Goal: Information Seeking & Learning: Check status

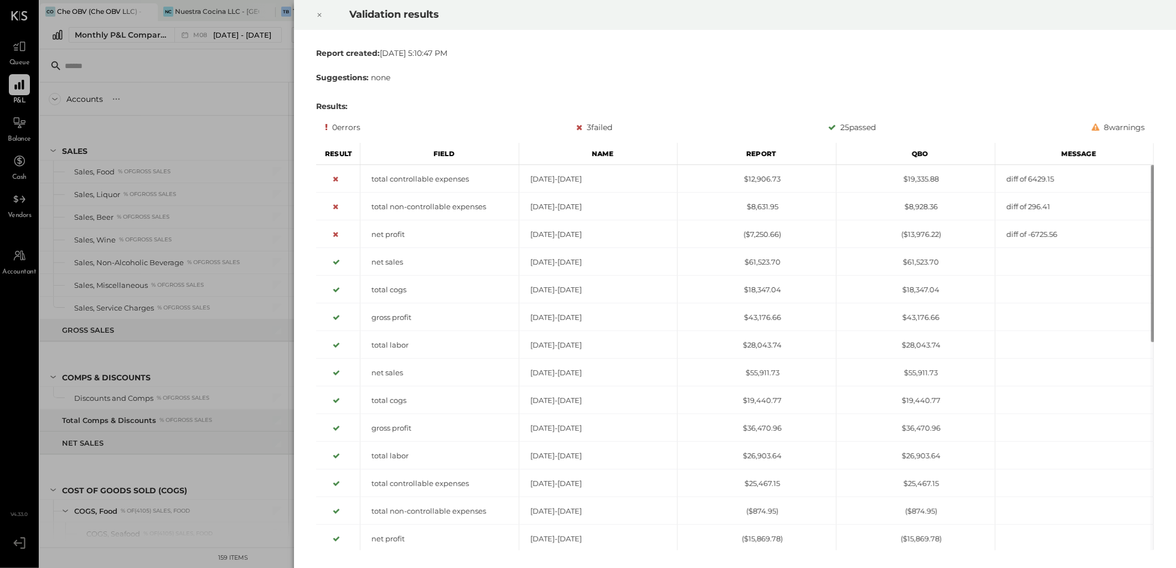
click at [322, 14] on icon at bounding box center [319, 14] width 7 height 13
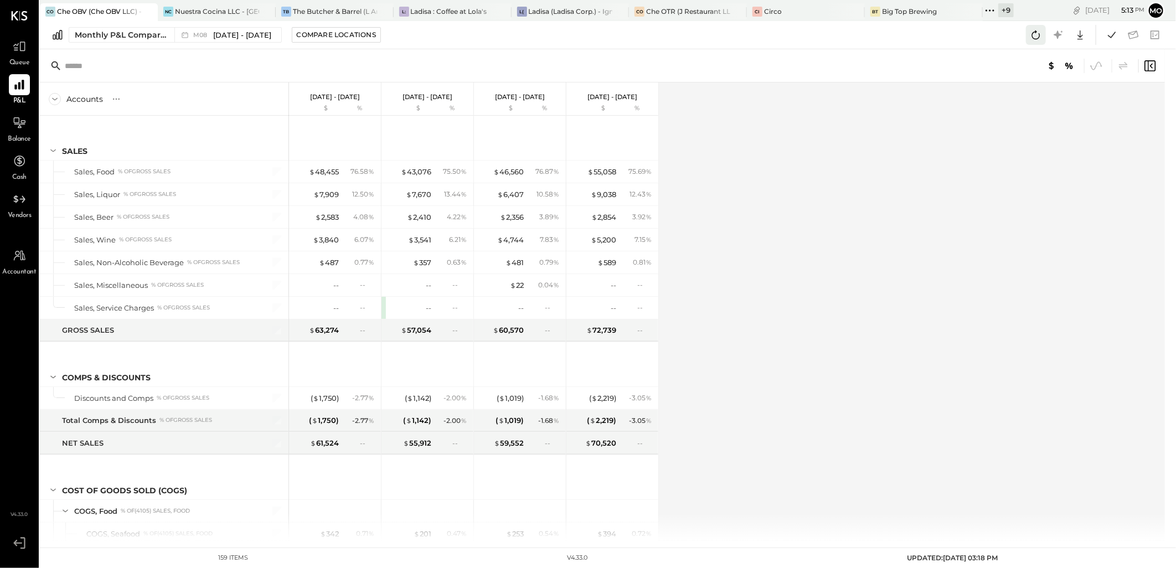
click at [1036, 34] on icon at bounding box center [1036, 35] width 14 height 14
click at [1118, 34] on icon at bounding box center [1111, 35] width 14 height 14
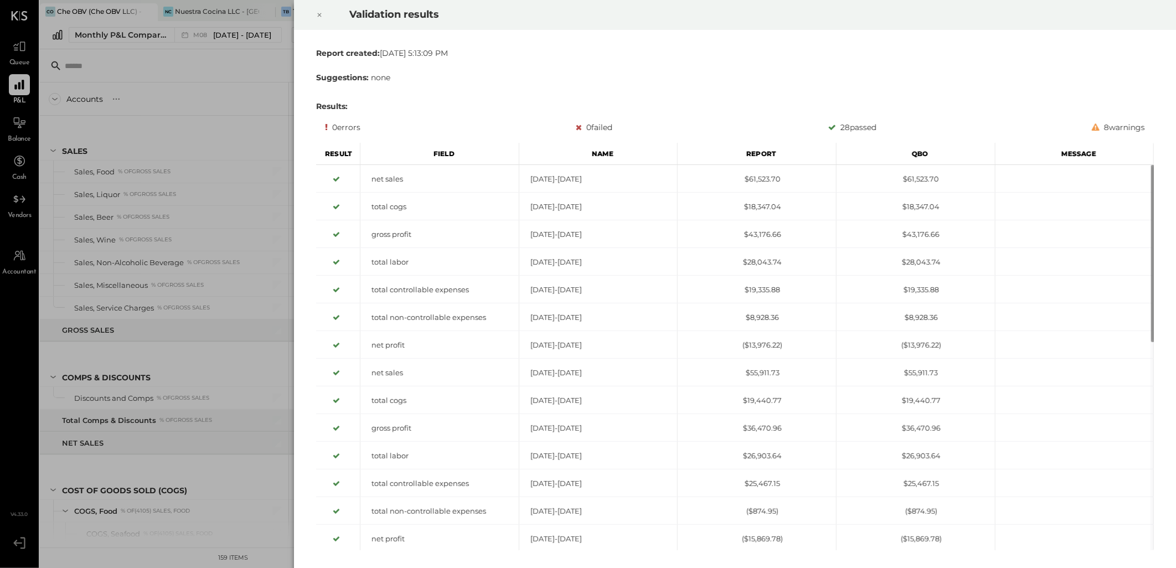
click at [321, 13] on icon at bounding box center [319, 14] width 7 height 13
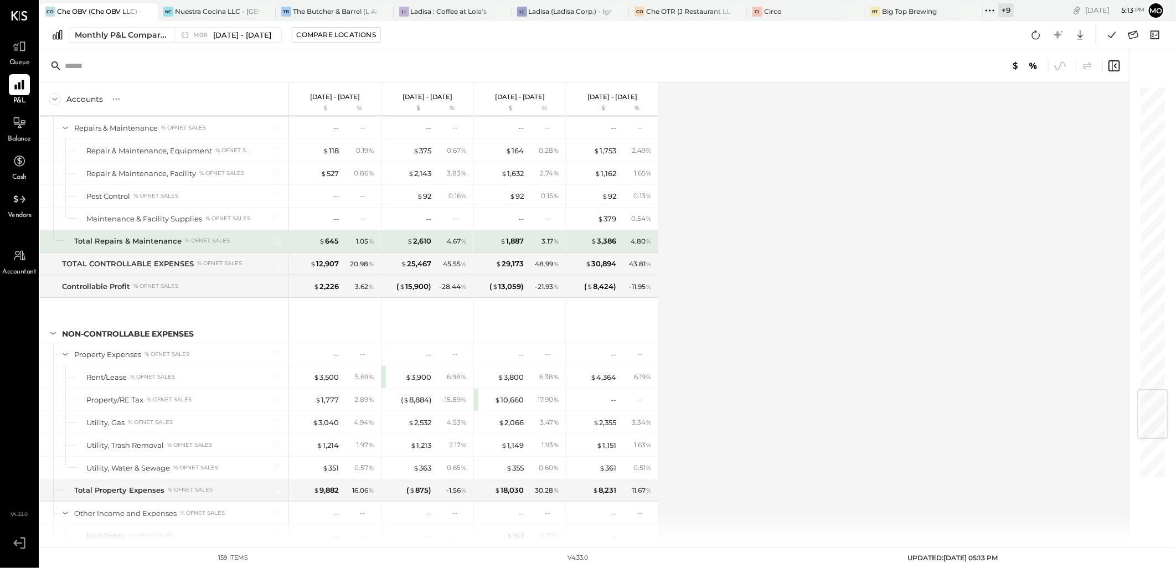
scroll to position [2918, 0]
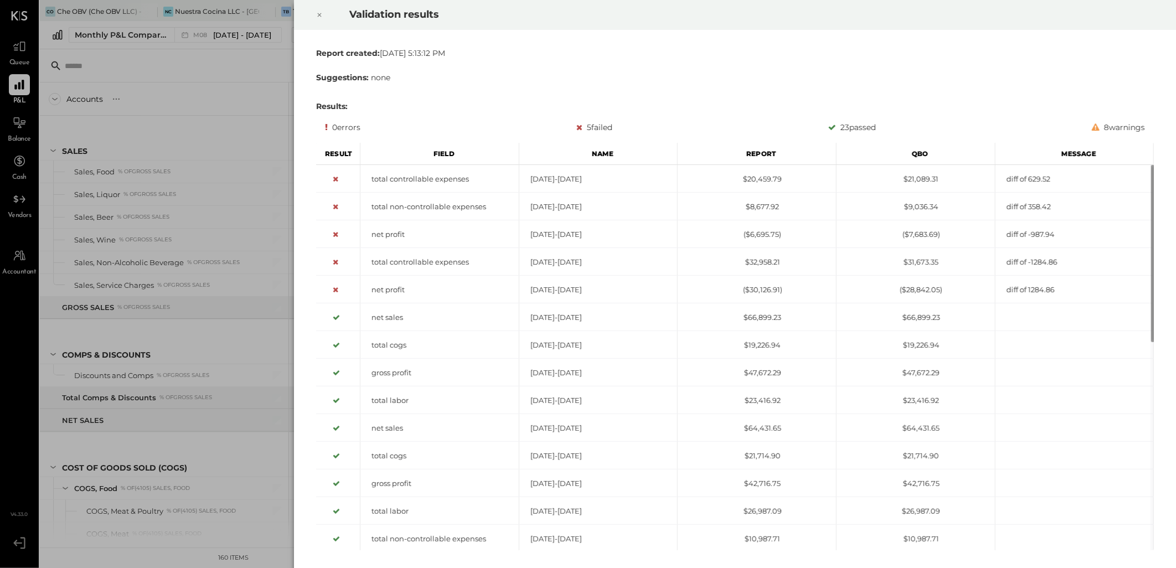
scroll to position [1672, 0]
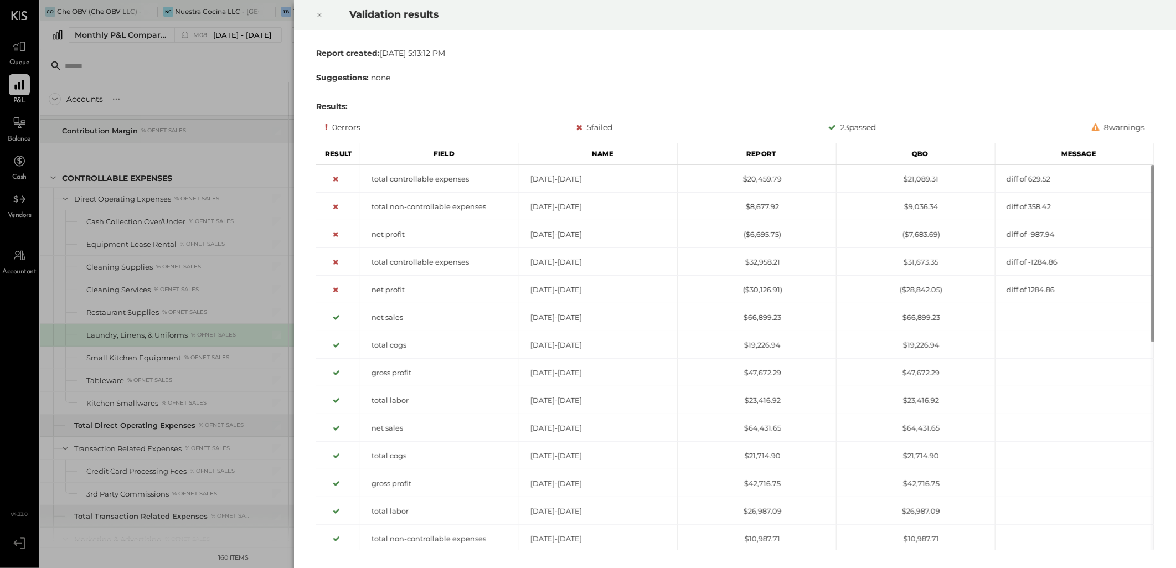
click at [318, 14] on icon at bounding box center [319, 14] width 7 height 13
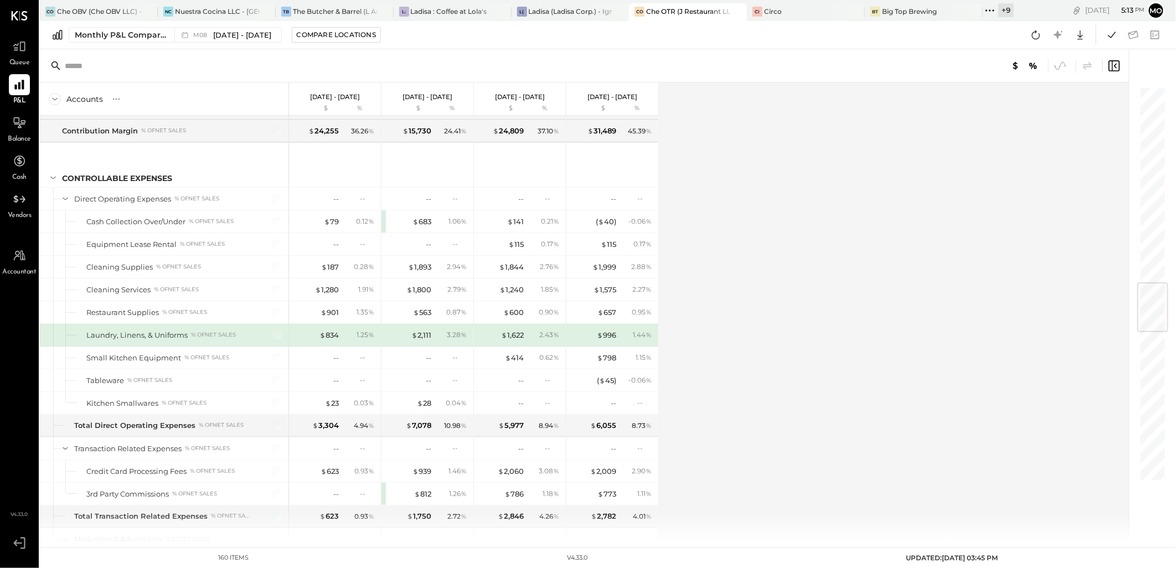
drag, startPoint x: 1036, startPoint y: 30, endPoint x: 944, endPoint y: 107, distance: 119.5
click at [1037, 30] on icon at bounding box center [1036, 35] width 14 height 14
click at [1107, 35] on icon at bounding box center [1111, 35] width 14 height 14
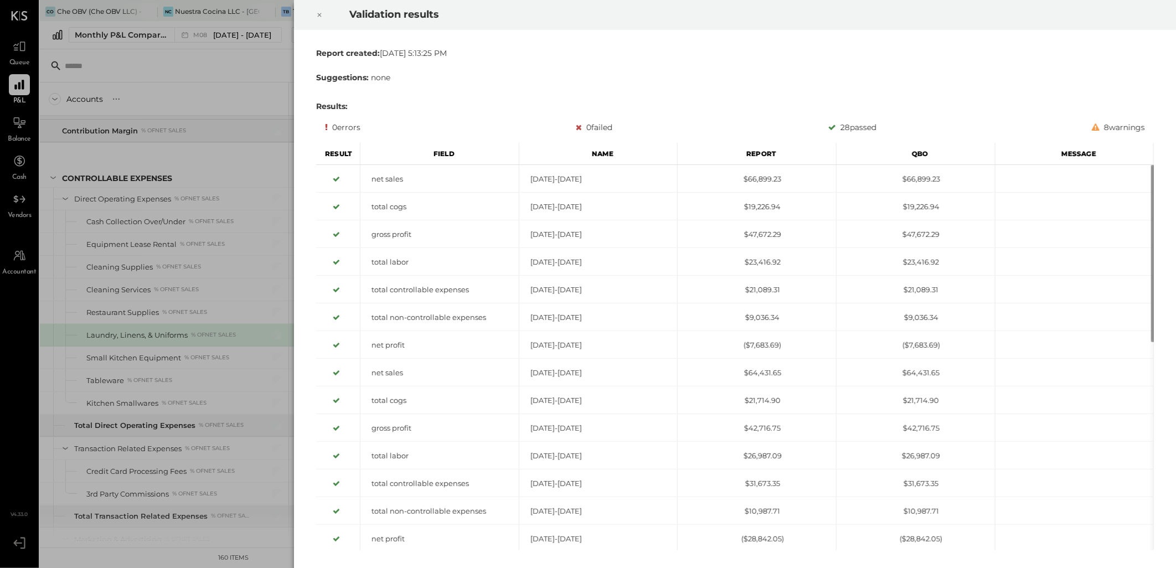
click at [323, 14] on div at bounding box center [319, 14] width 24 height 31
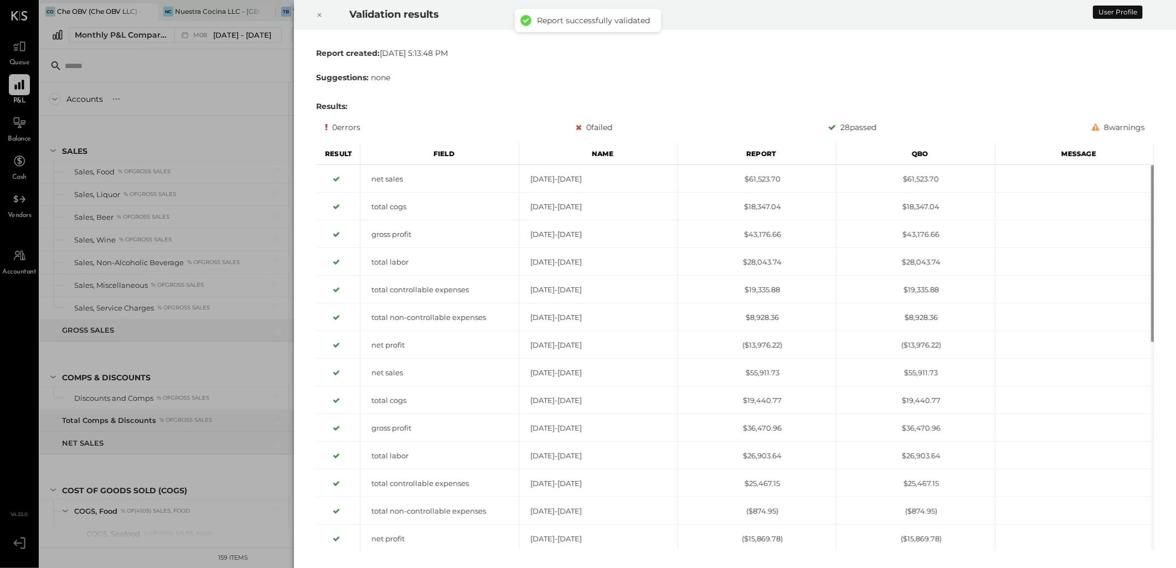
scroll to position [1718, 0]
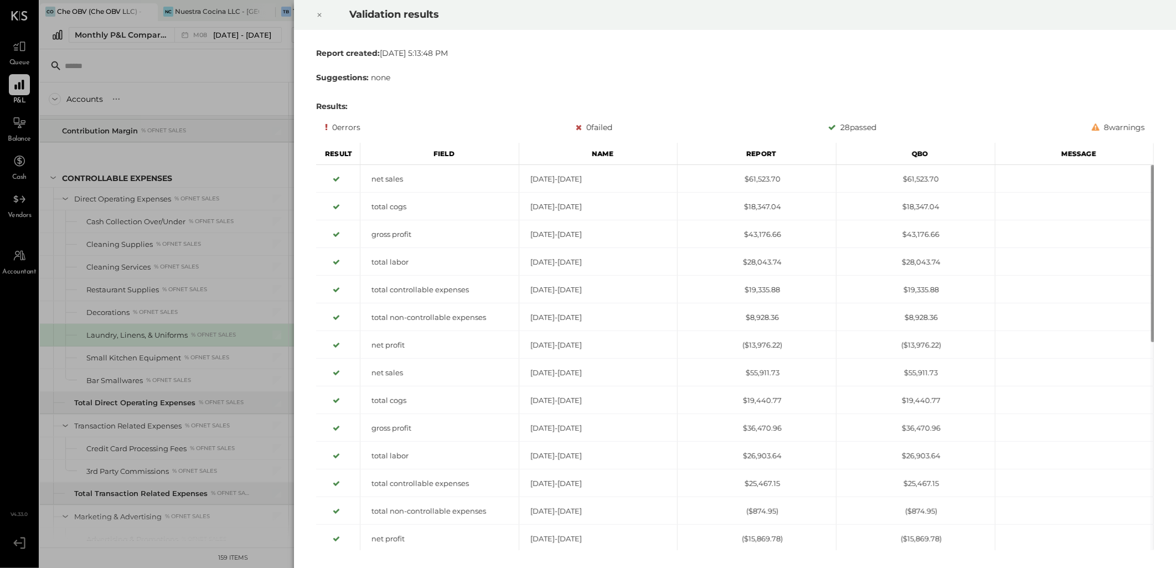
click at [319, 19] on icon at bounding box center [319, 14] width 7 height 13
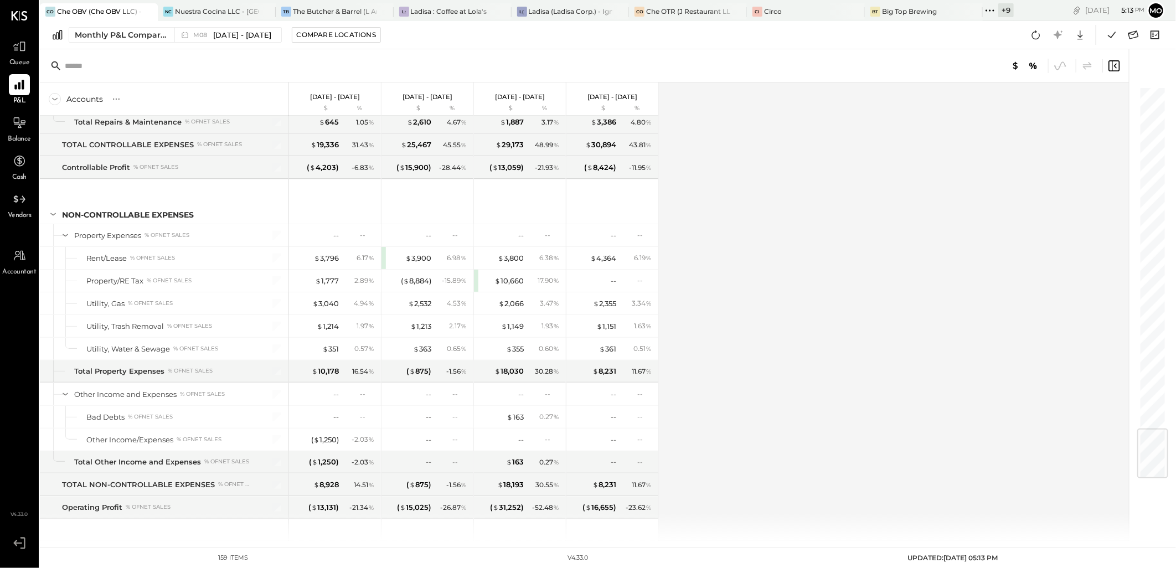
scroll to position [2918, 0]
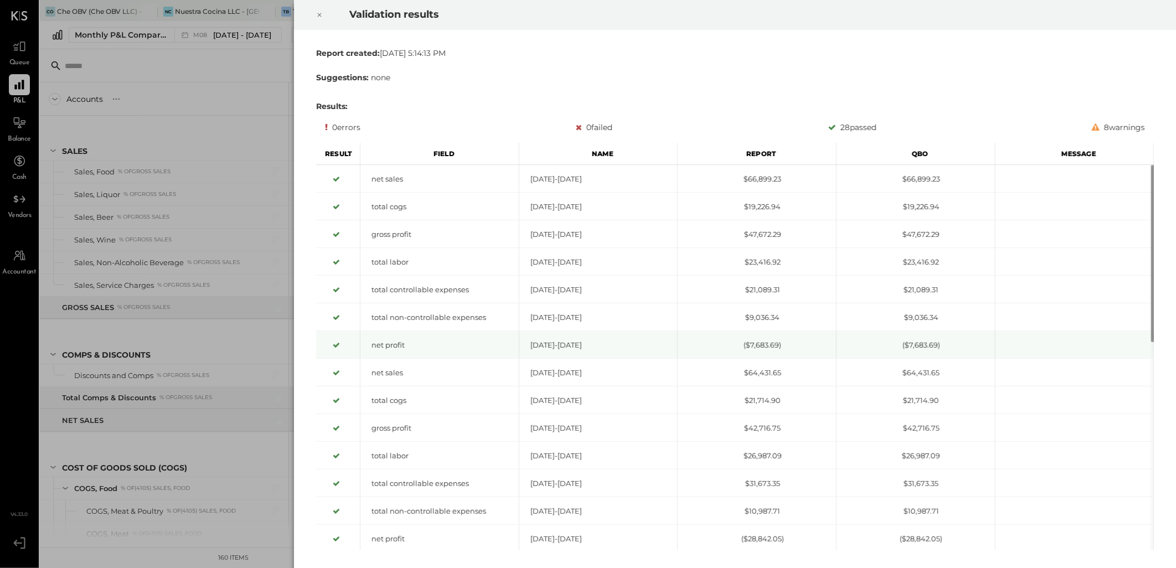
scroll to position [1672, 0]
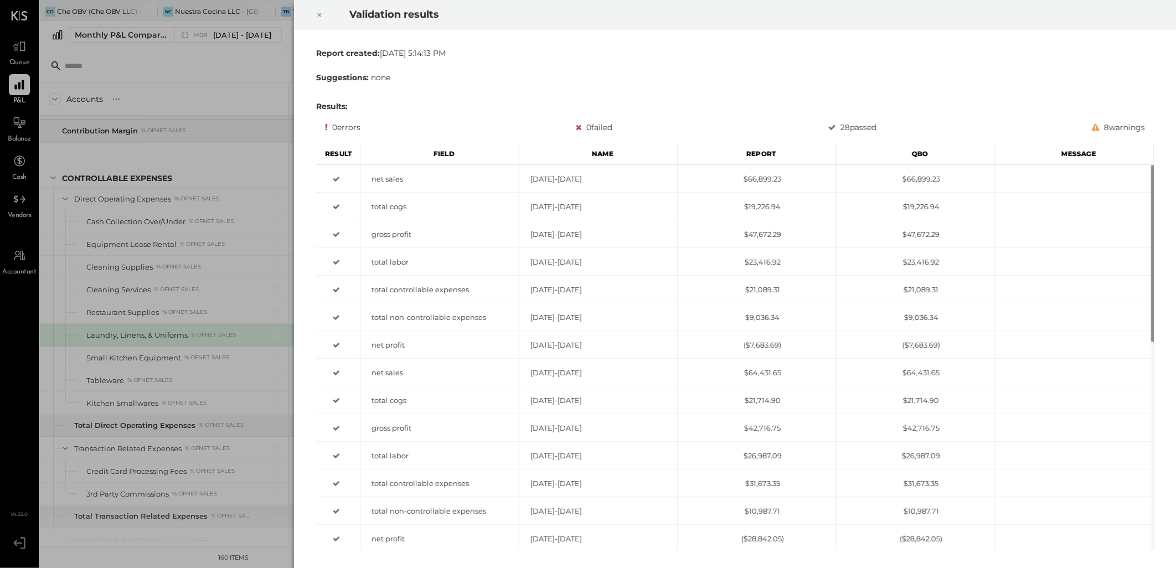
drag, startPoint x: 322, startPoint y: 17, endPoint x: 379, endPoint y: 51, distance: 67.0
click at [322, 17] on icon at bounding box center [319, 14] width 7 height 13
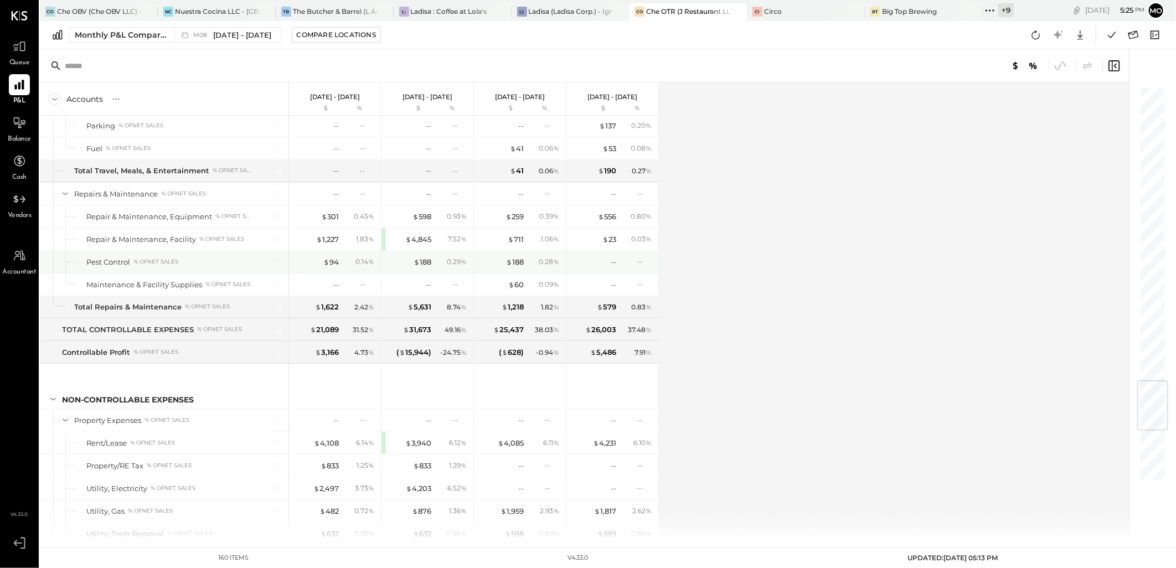
scroll to position [2941, 0]
